Goal: Task Accomplishment & Management: Use online tool/utility

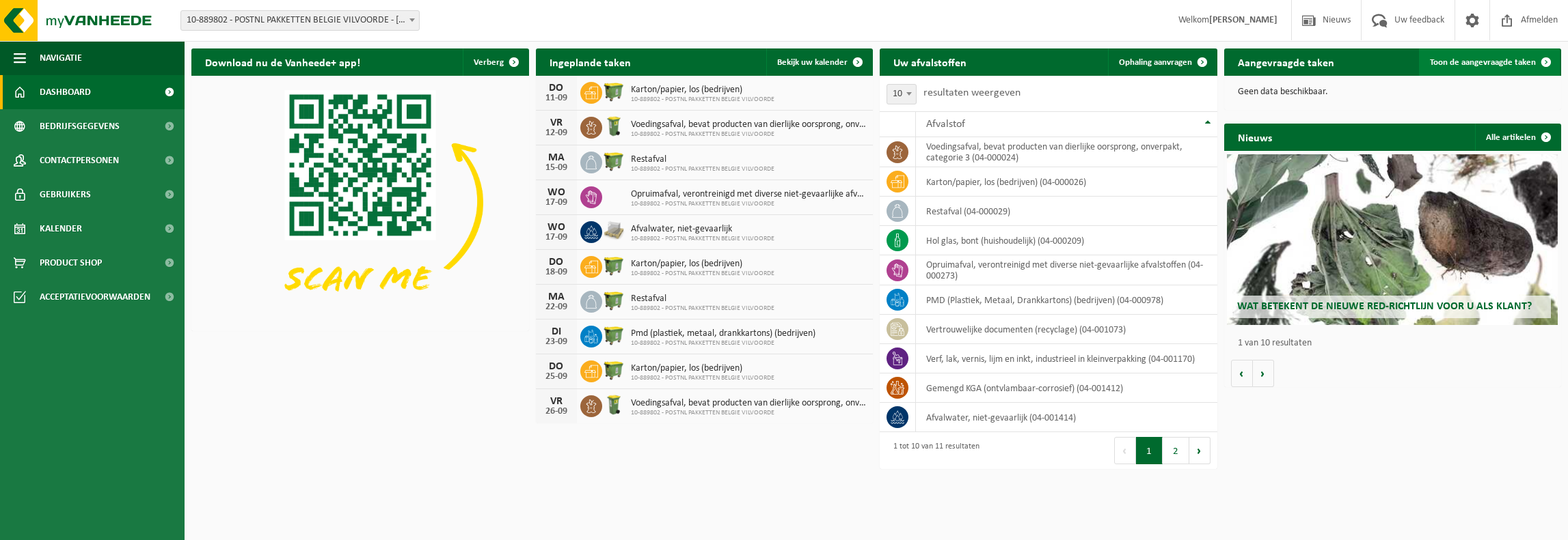
click at [1481, 58] on span "Toon de aangevraagde taken" at bounding box center [1483, 63] width 106 height 9
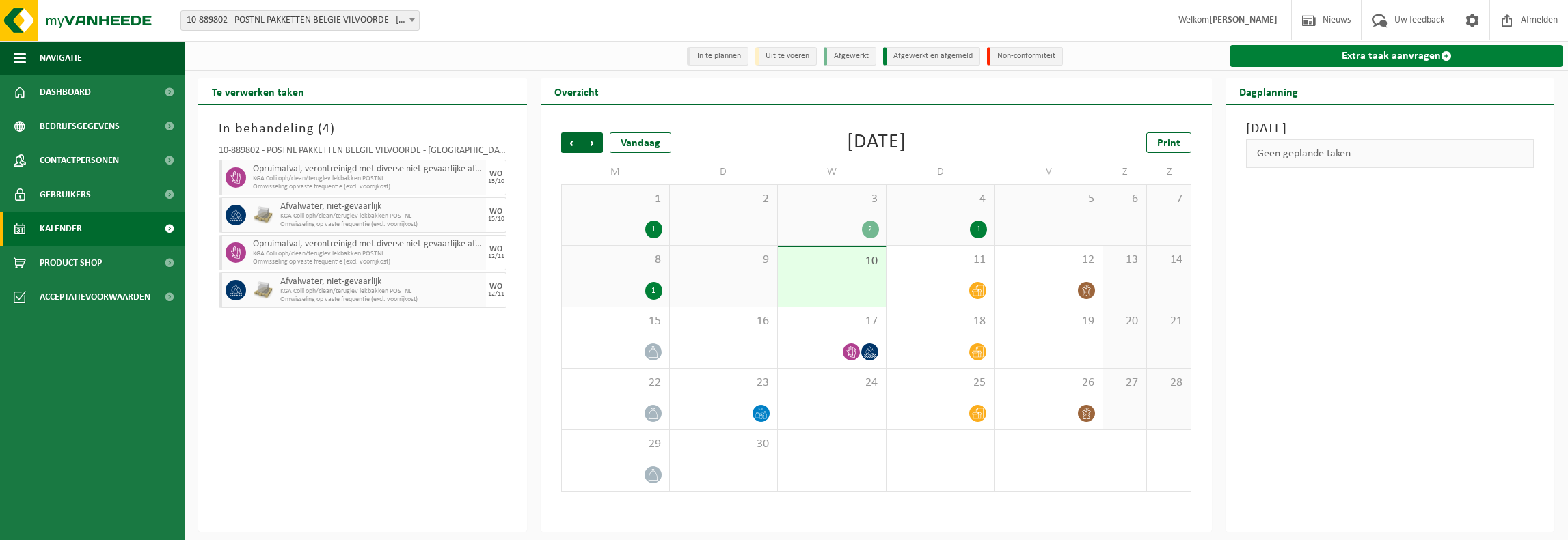
click at [1408, 51] on link "Extra taak aanvragen" at bounding box center [1396, 55] width 333 height 22
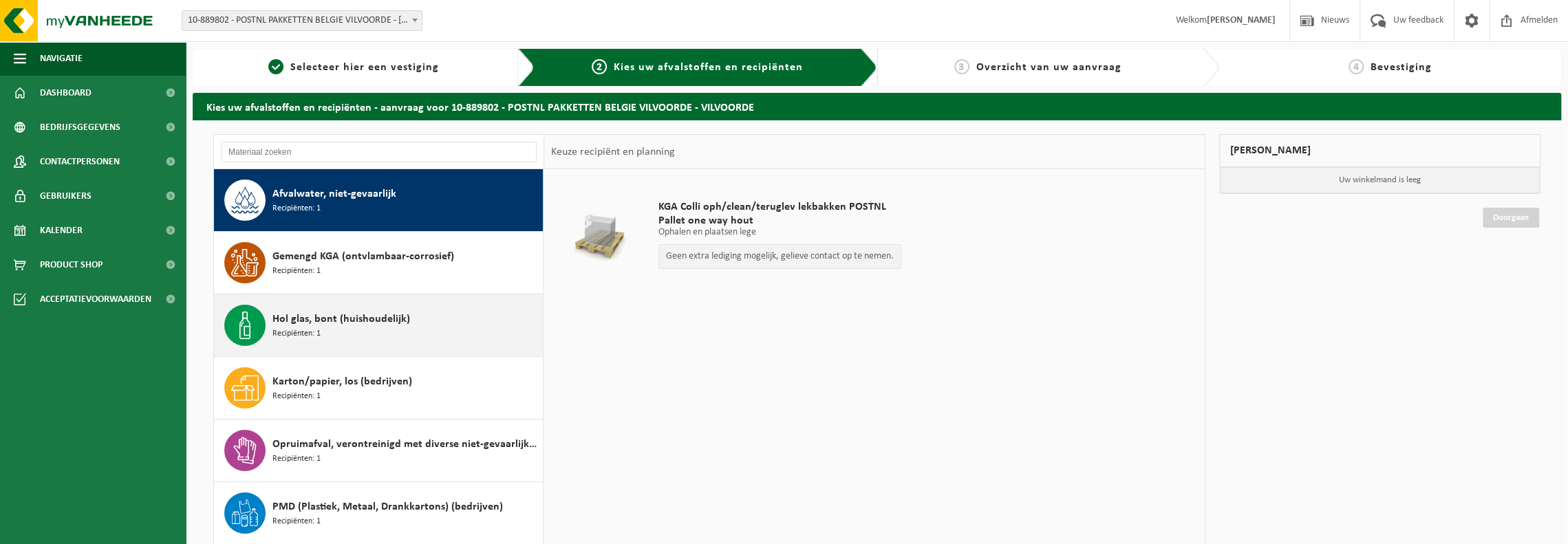
click at [434, 330] on div "Hol glas, bont (huishoudelijk) Recipiënten: 1" at bounding box center [406, 325] width 267 height 42
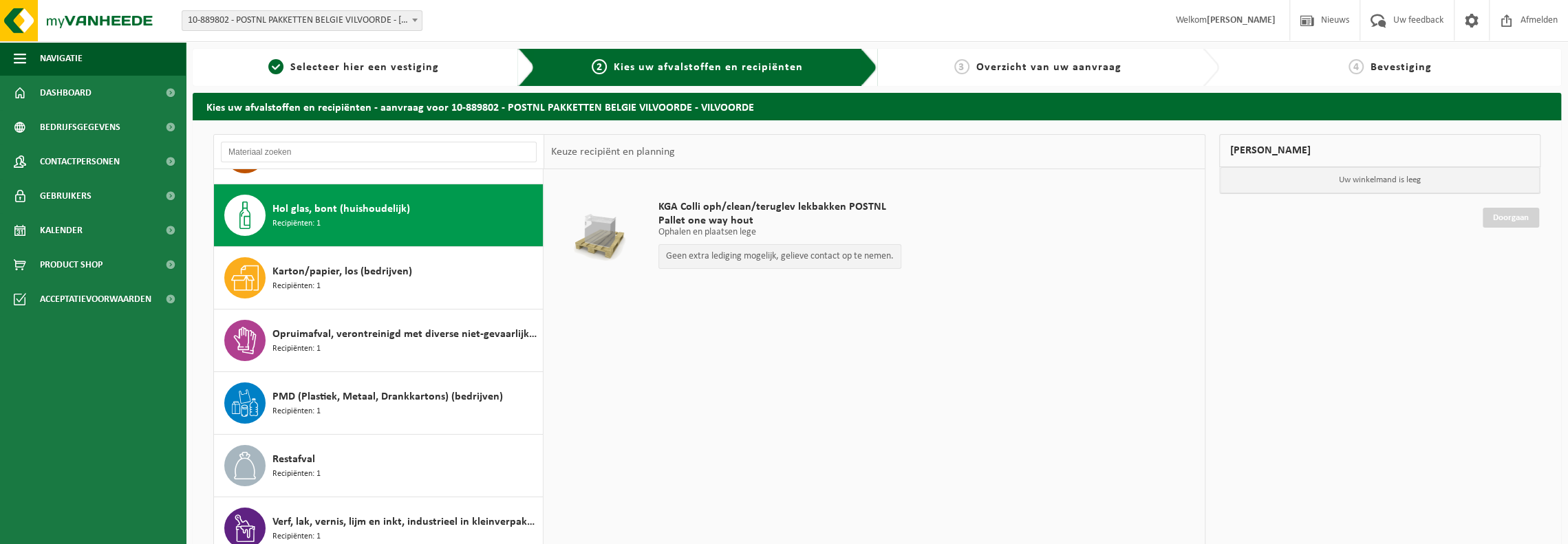
scroll to position [125, 0]
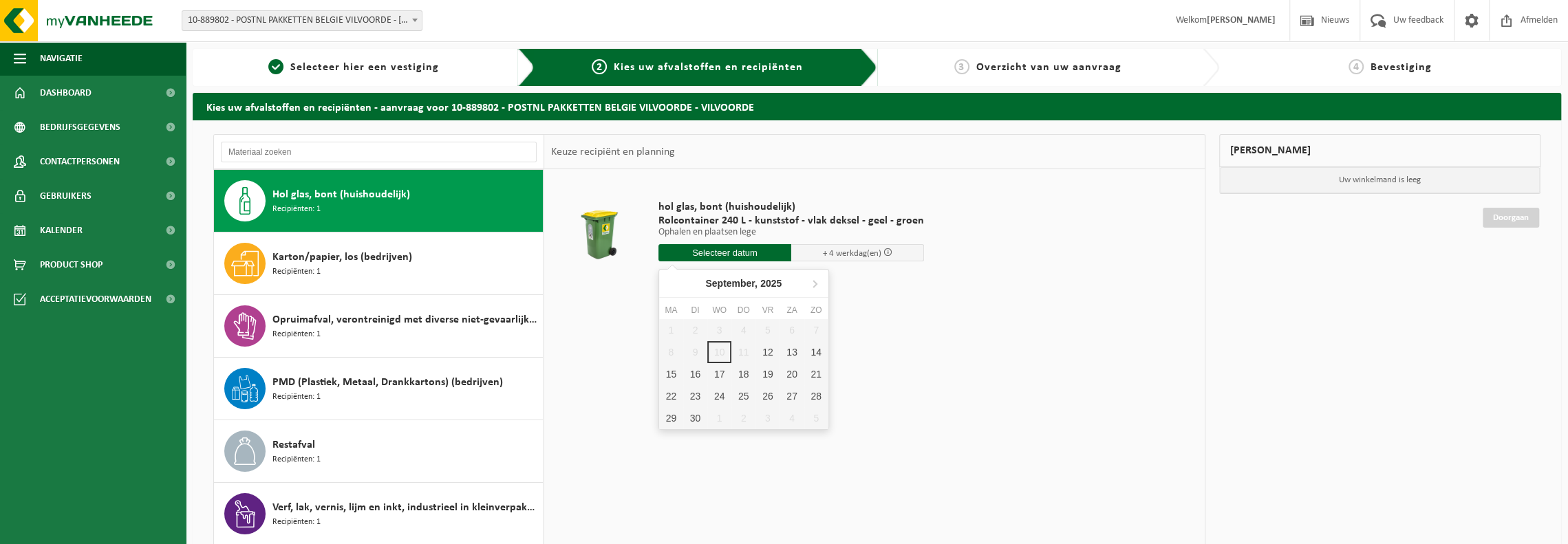
click at [722, 252] on input "text" at bounding box center [725, 253] width 133 height 17
click at [766, 350] on div "12" at bounding box center [768, 352] width 24 height 22
type input "Van 2025-09-12"
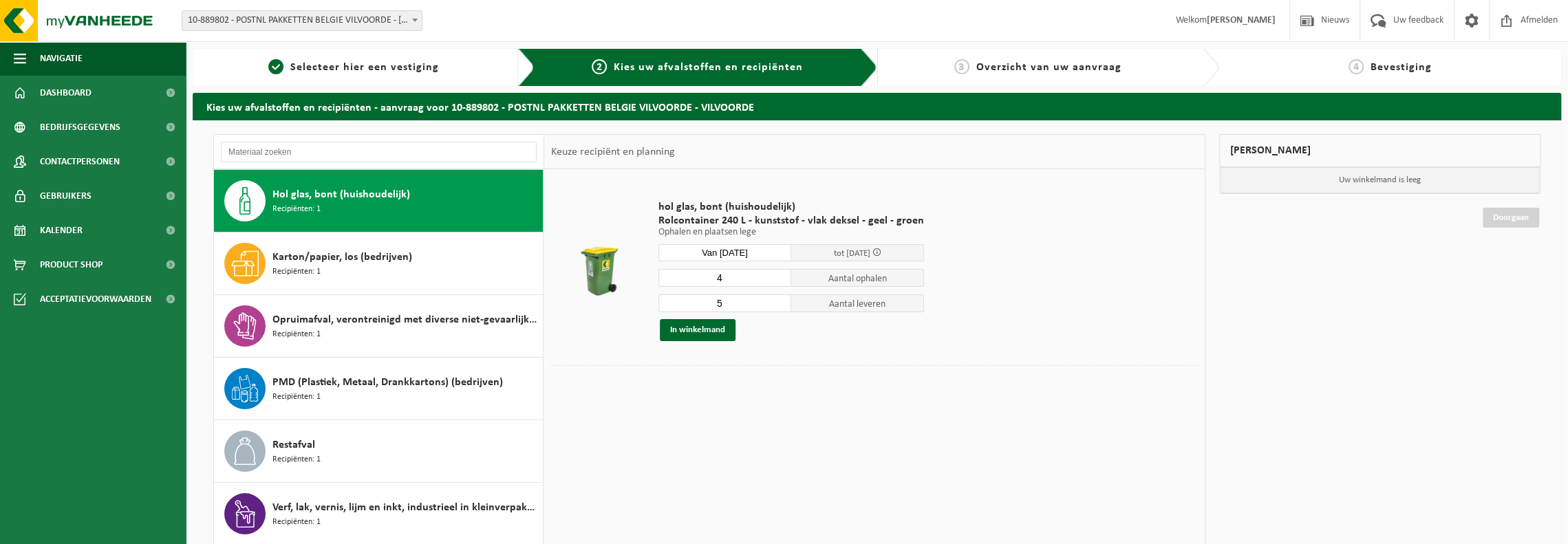
click at [778, 282] on input "4" at bounding box center [725, 277] width 133 height 18
click at [778, 282] on input "3" at bounding box center [725, 277] width 133 height 18
type input "2"
click at [778, 282] on input "2" at bounding box center [725, 277] width 133 height 18
click at [777, 305] on input "4" at bounding box center [725, 303] width 133 height 18
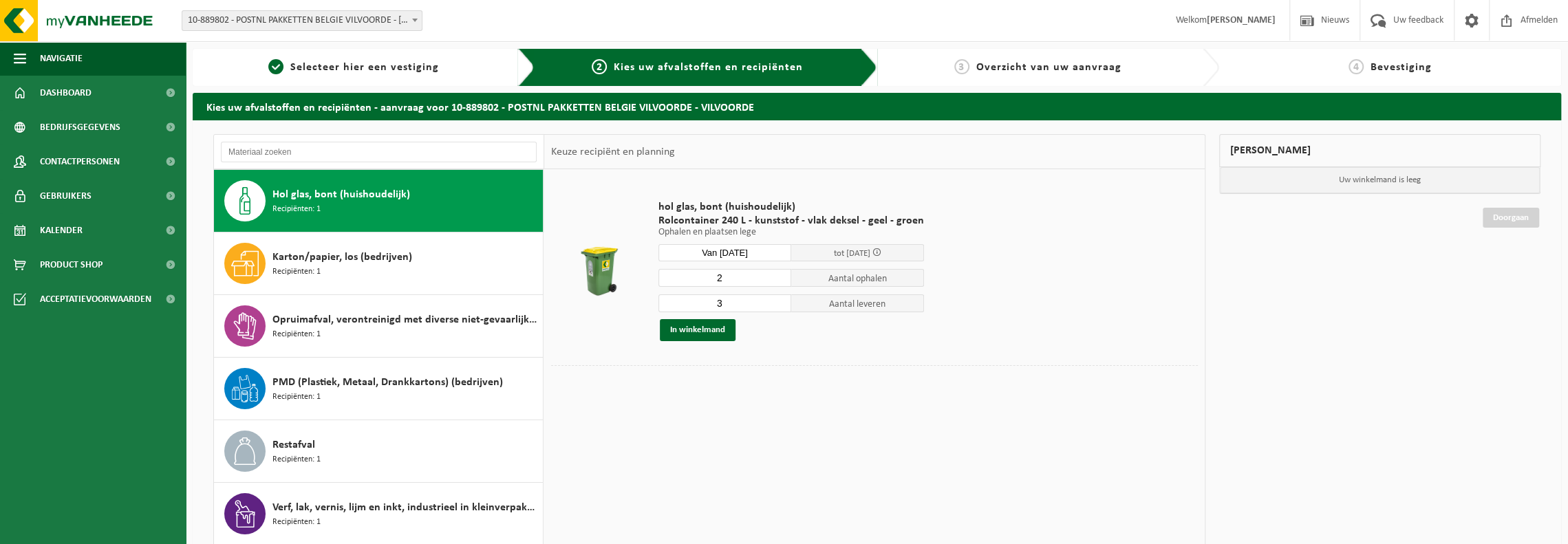
click at [777, 305] on input "3" at bounding box center [725, 303] width 133 height 18
type input "2"
click at [776, 305] on input "2" at bounding box center [725, 303] width 133 height 18
click at [692, 331] on button "In winkelmand" at bounding box center [698, 330] width 76 height 22
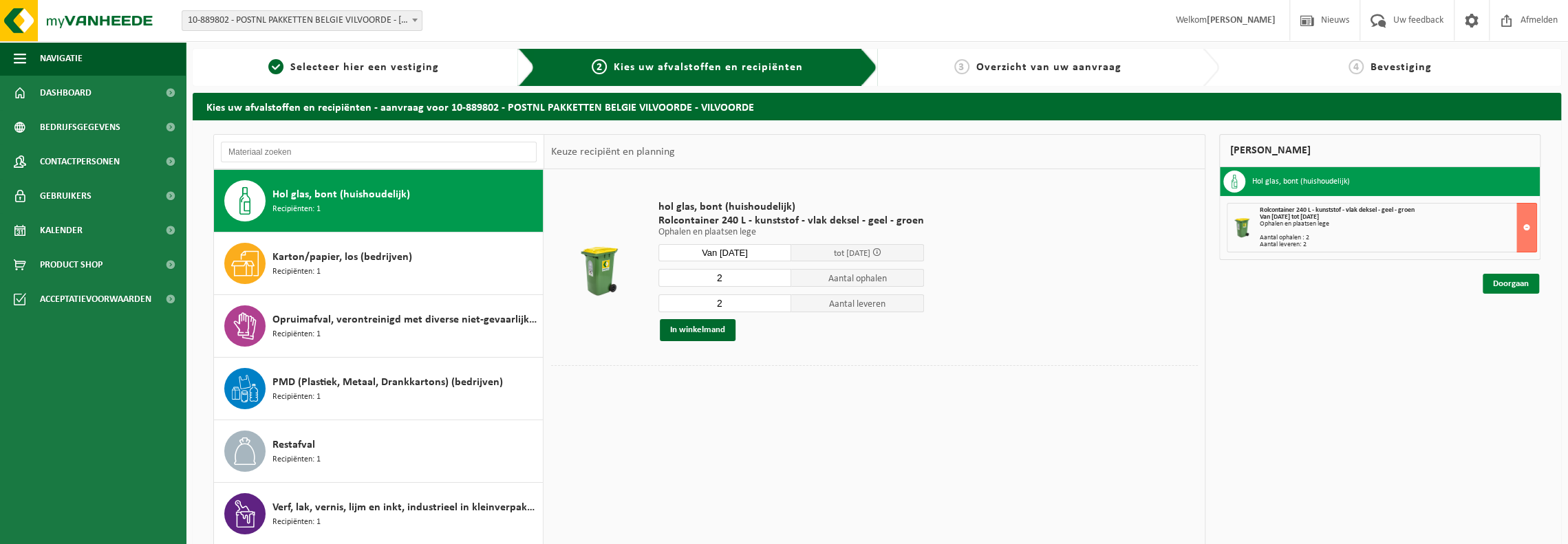
click at [1497, 282] on link "Doorgaan" at bounding box center [1511, 284] width 57 height 20
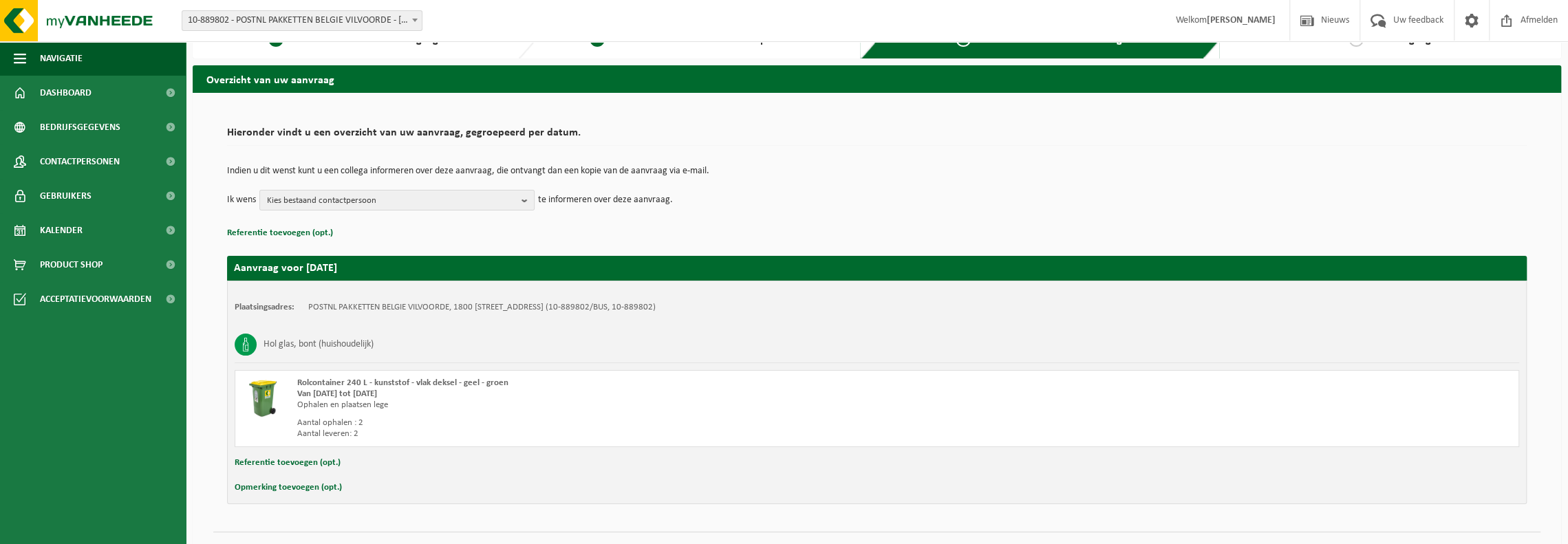
scroll to position [55, 0]
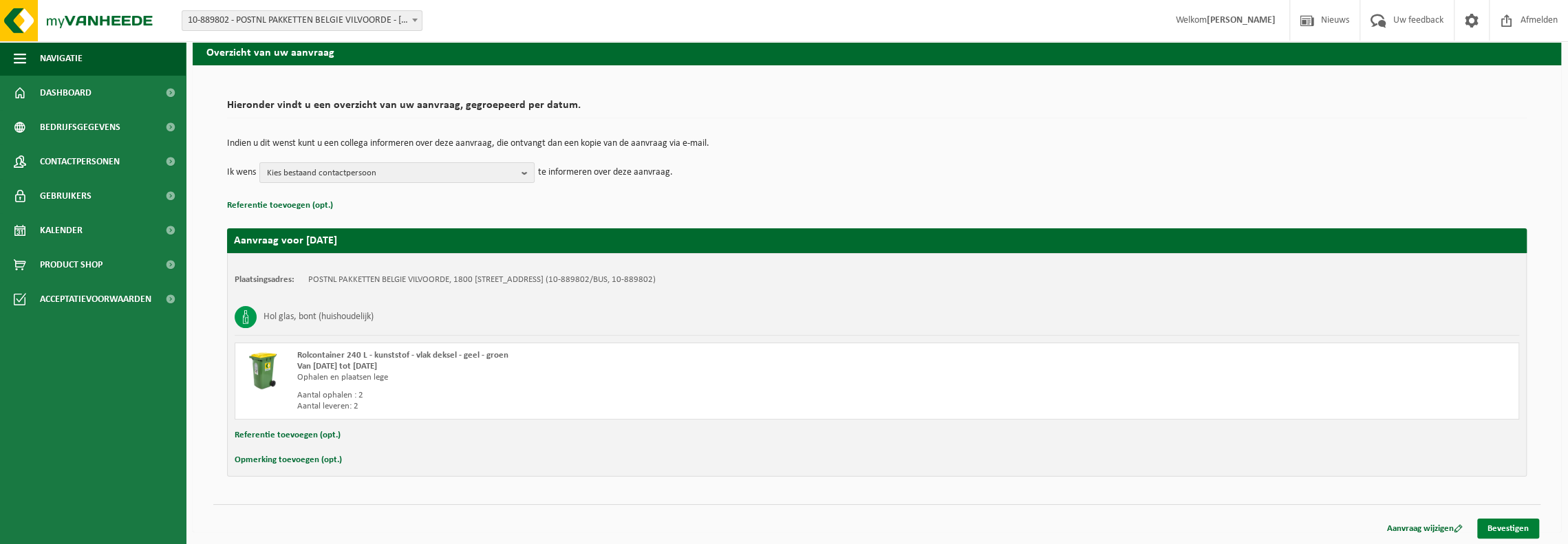
click at [1504, 526] on link "Bevestigen" at bounding box center [1508, 529] width 62 height 20
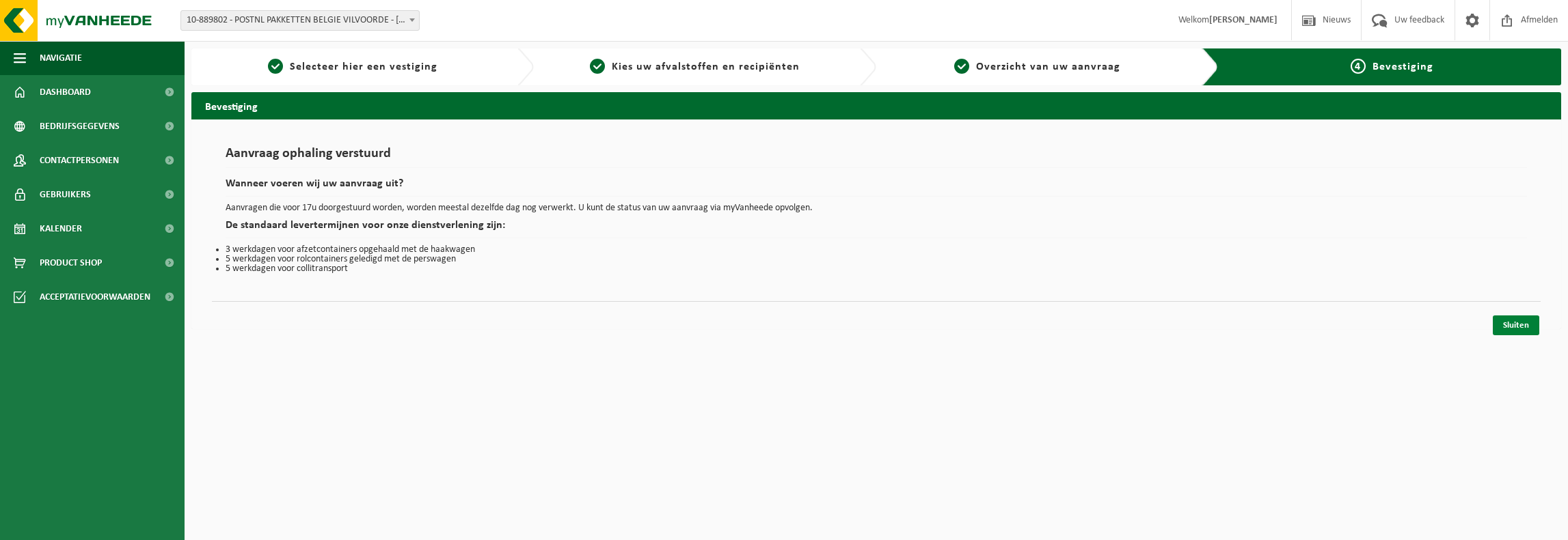
click at [1516, 320] on link "Sluiten" at bounding box center [1516, 326] width 46 height 20
